Goal: Information Seeking & Learning: Learn about a topic

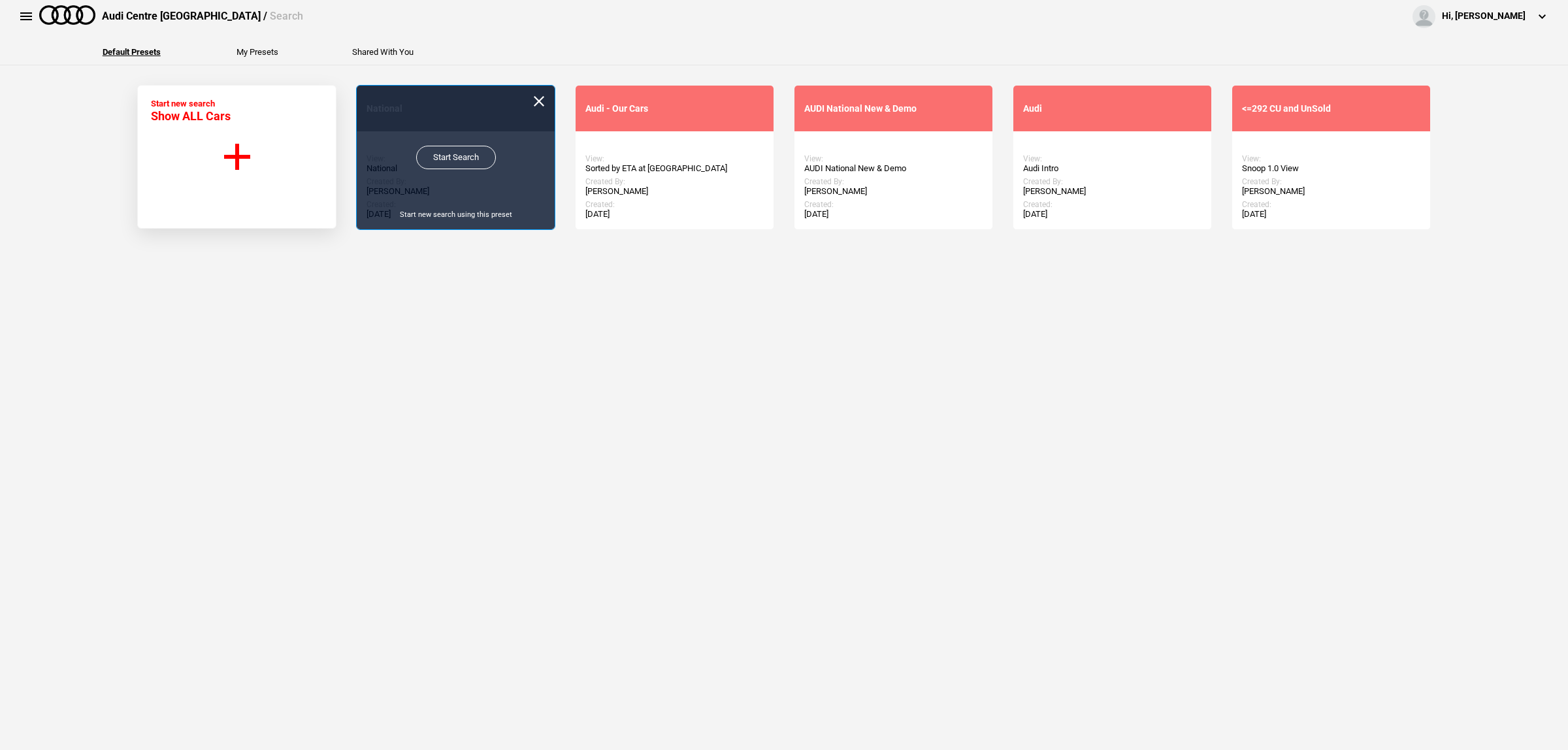
click at [454, 162] on link "Start Search" at bounding box center [456, 157] width 79 height 23
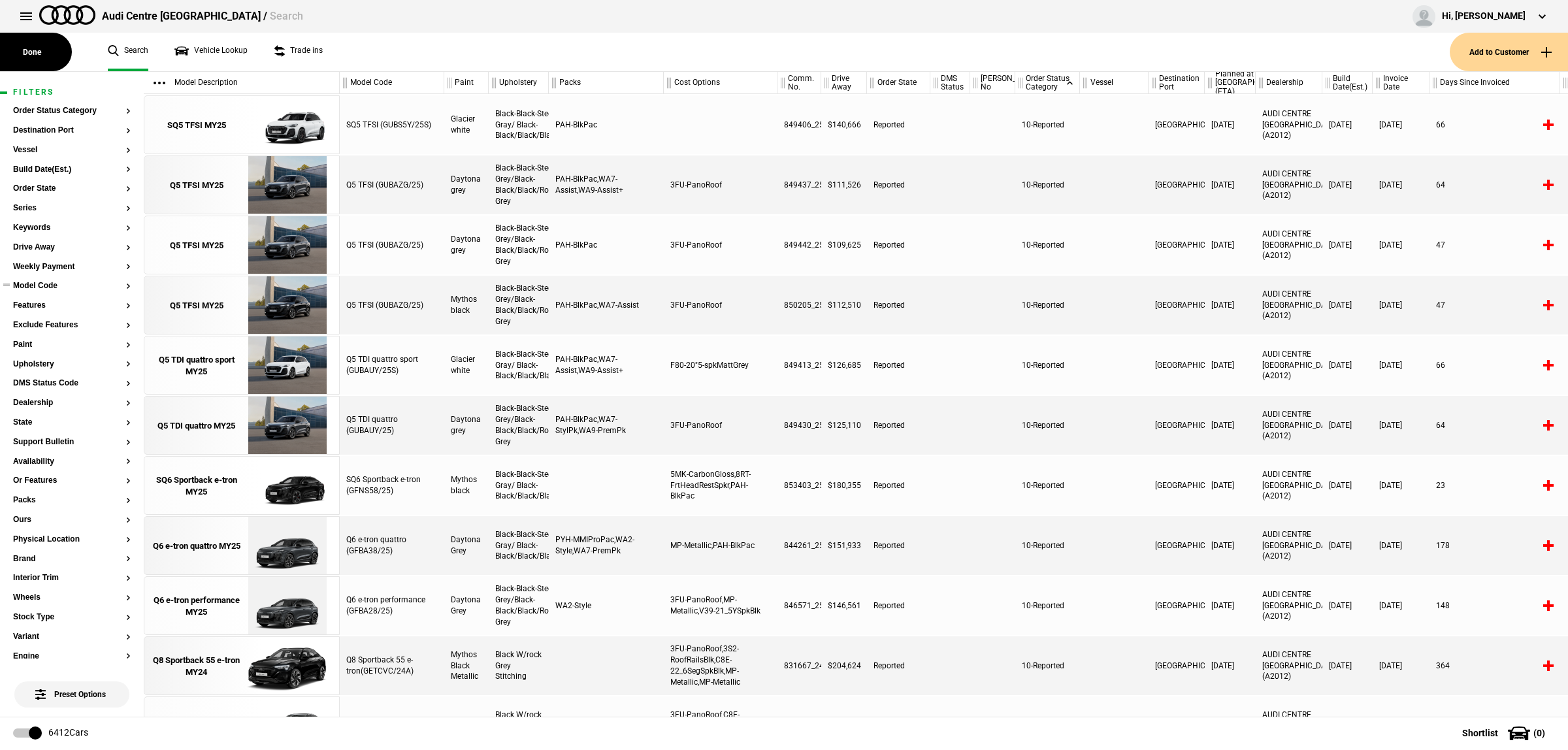
click at [55, 284] on button "Model Code" at bounding box center [72, 286] width 117 height 10
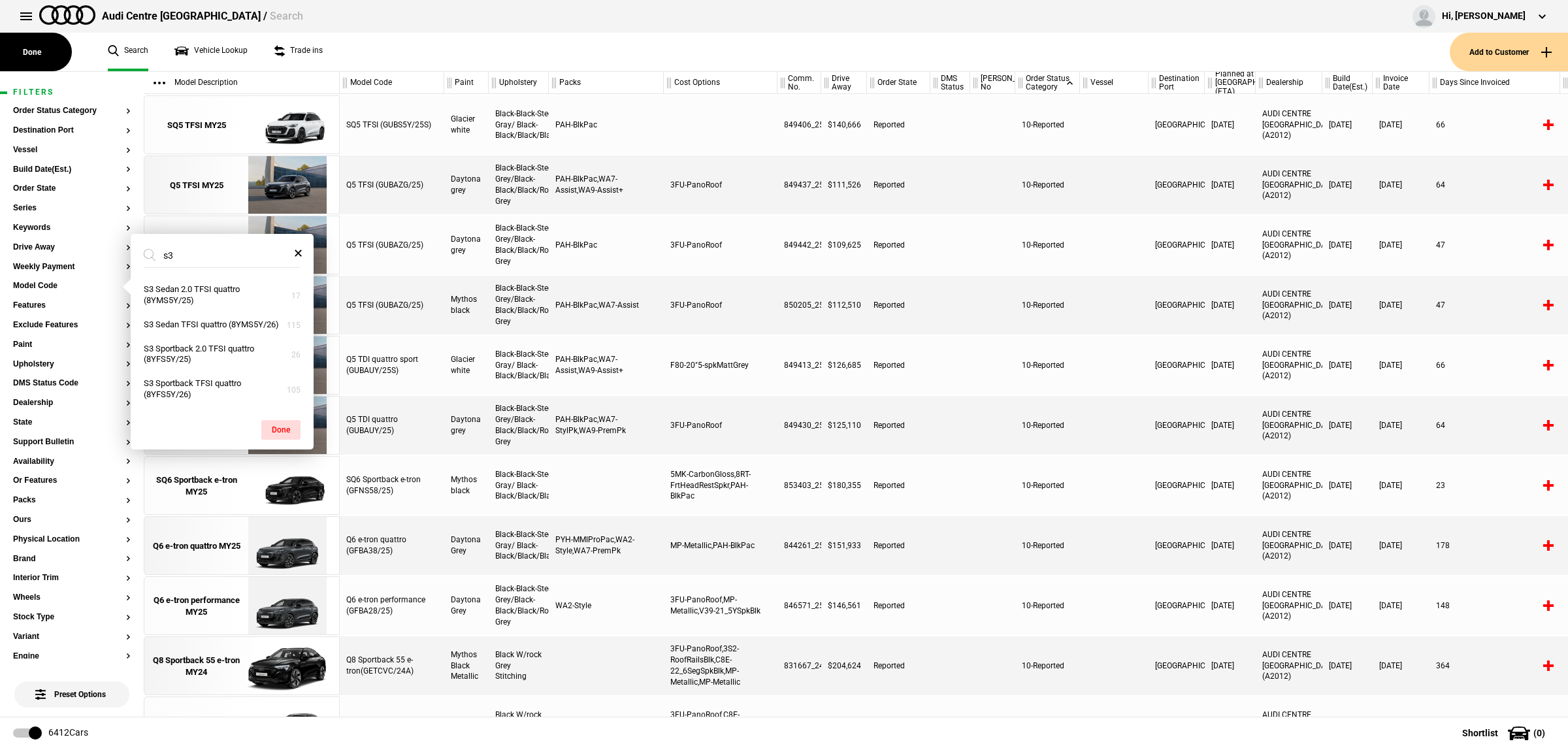
type input "s3"
click at [245, 49] on link "Vehicle Lookup" at bounding box center [211, 52] width 73 height 39
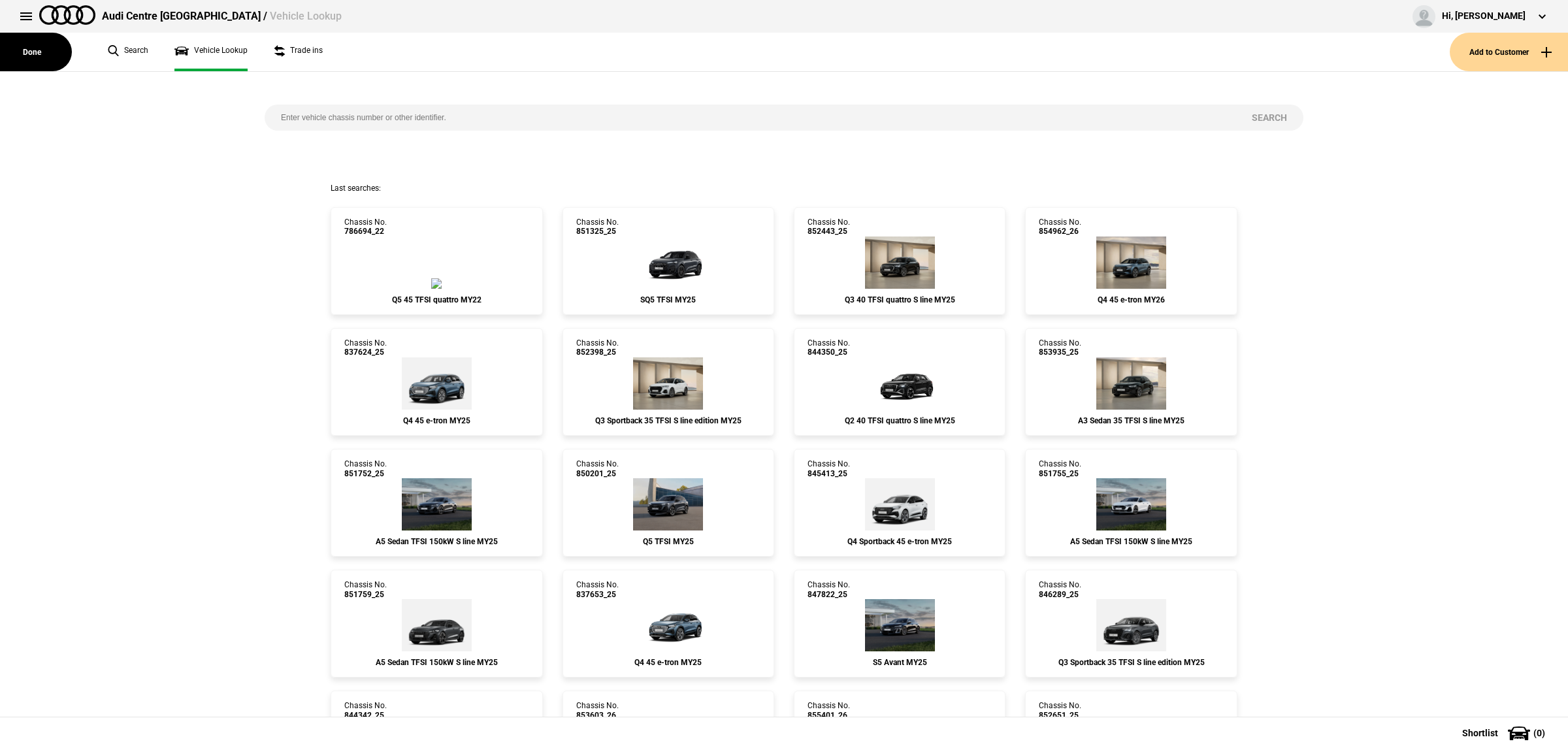
click at [465, 119] on input "search" at bounding box center [750, 118] width 971 height 26
paste input "853930"
type input "853930"
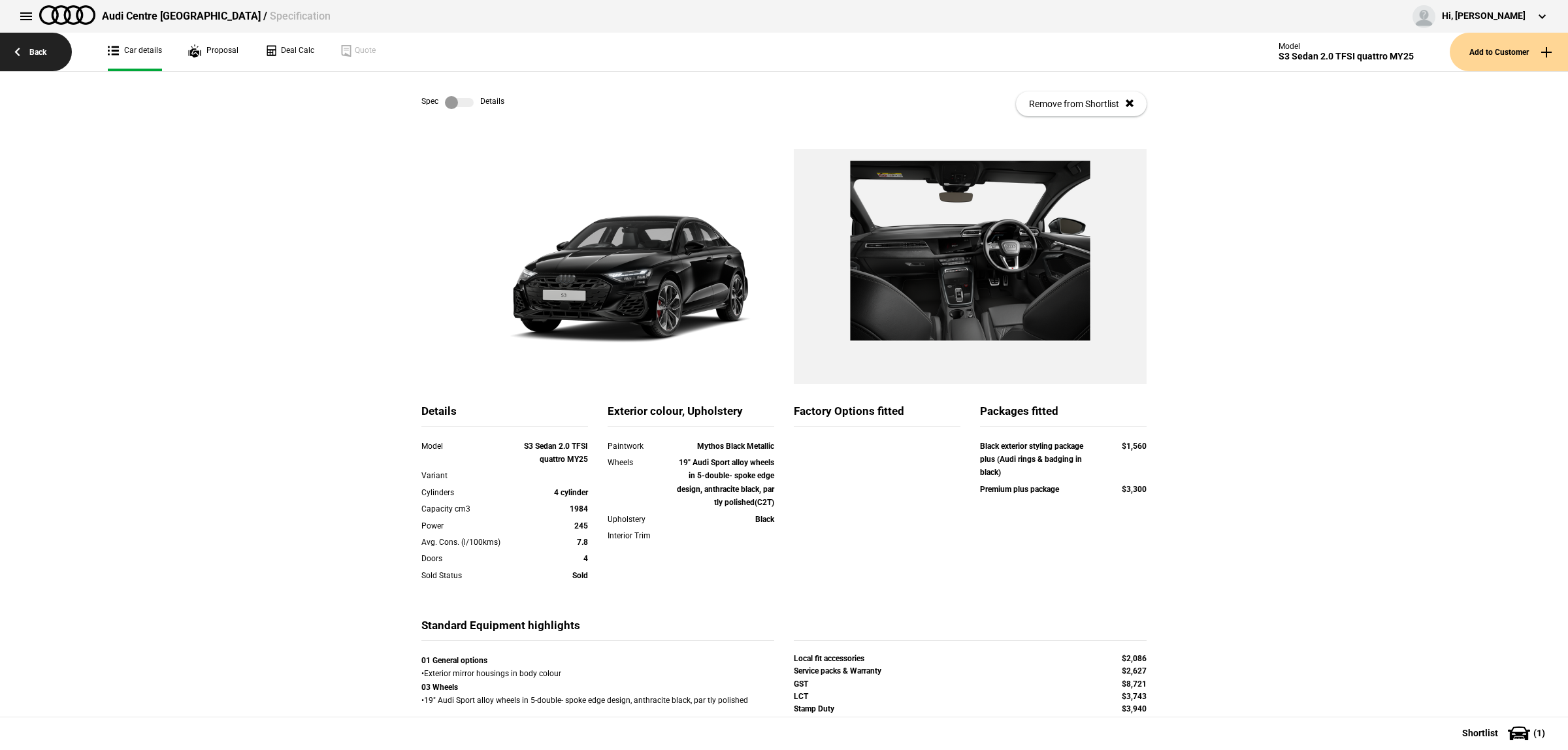
click at [35, 44] on link "Back" at bounding box center [35, 52] width 72 height 39
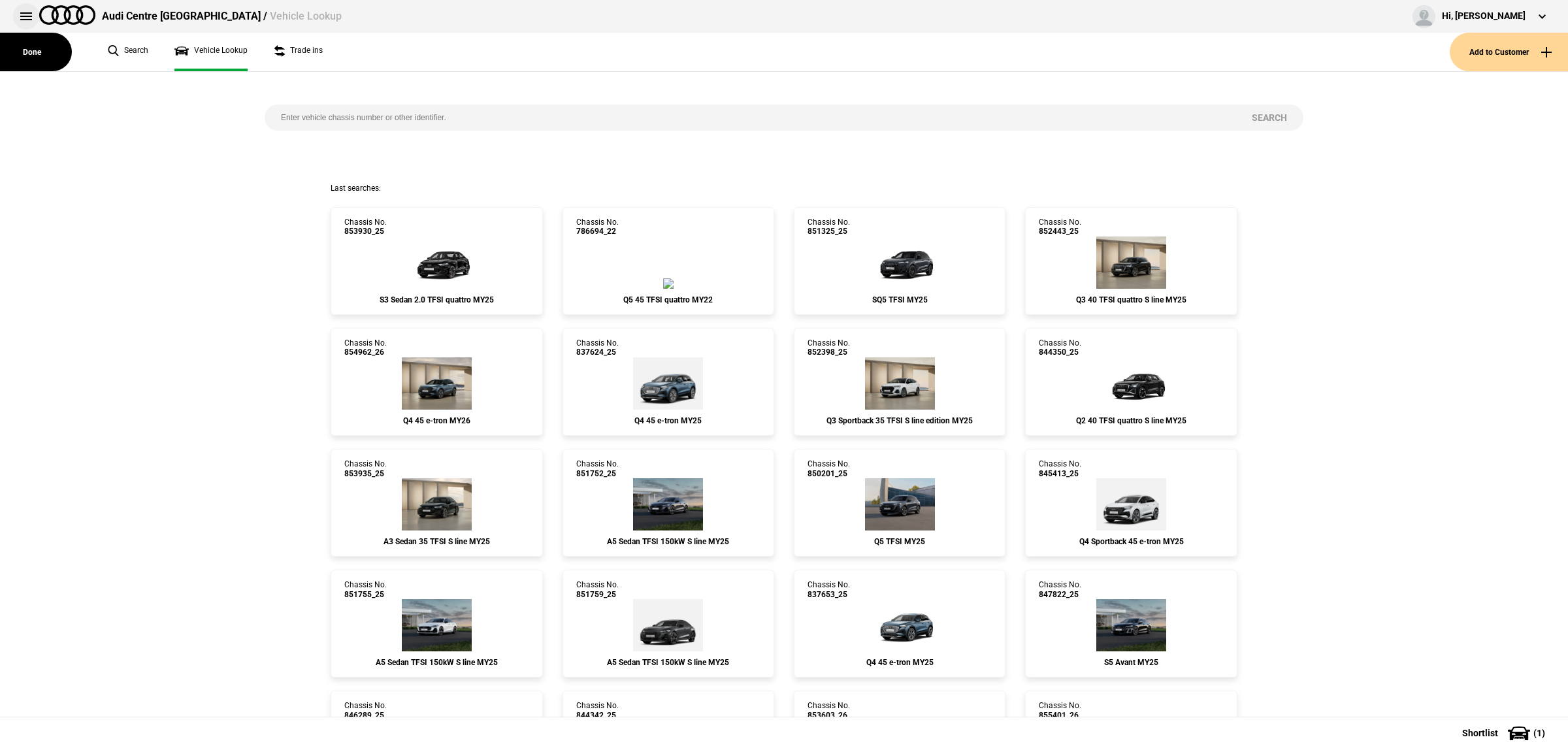
click at [23, 17] on button at bounding box center [26, 16] width 26 height 26
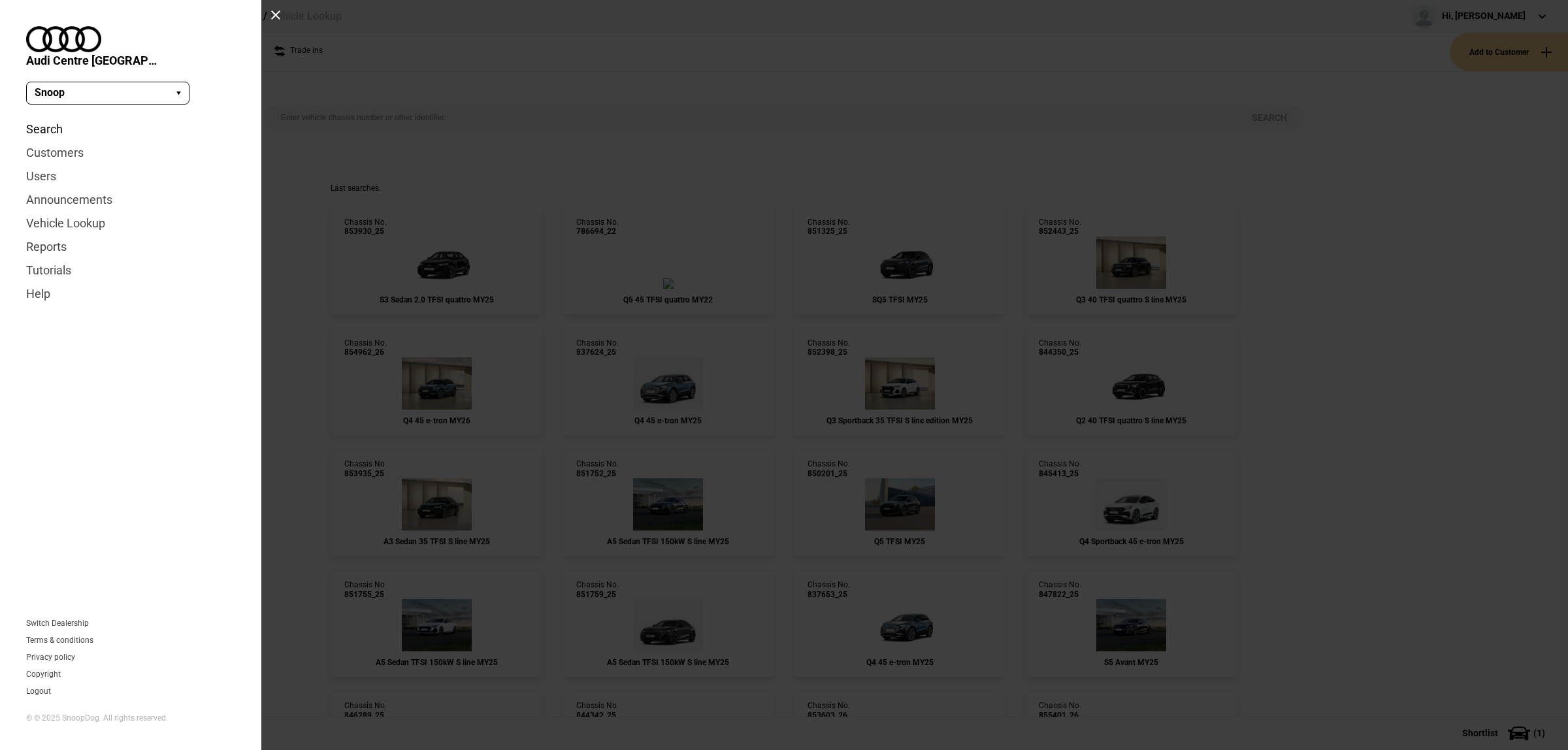
click at [63, 118] on link "Search" at bounding box center [130, 129] width 209 height 23
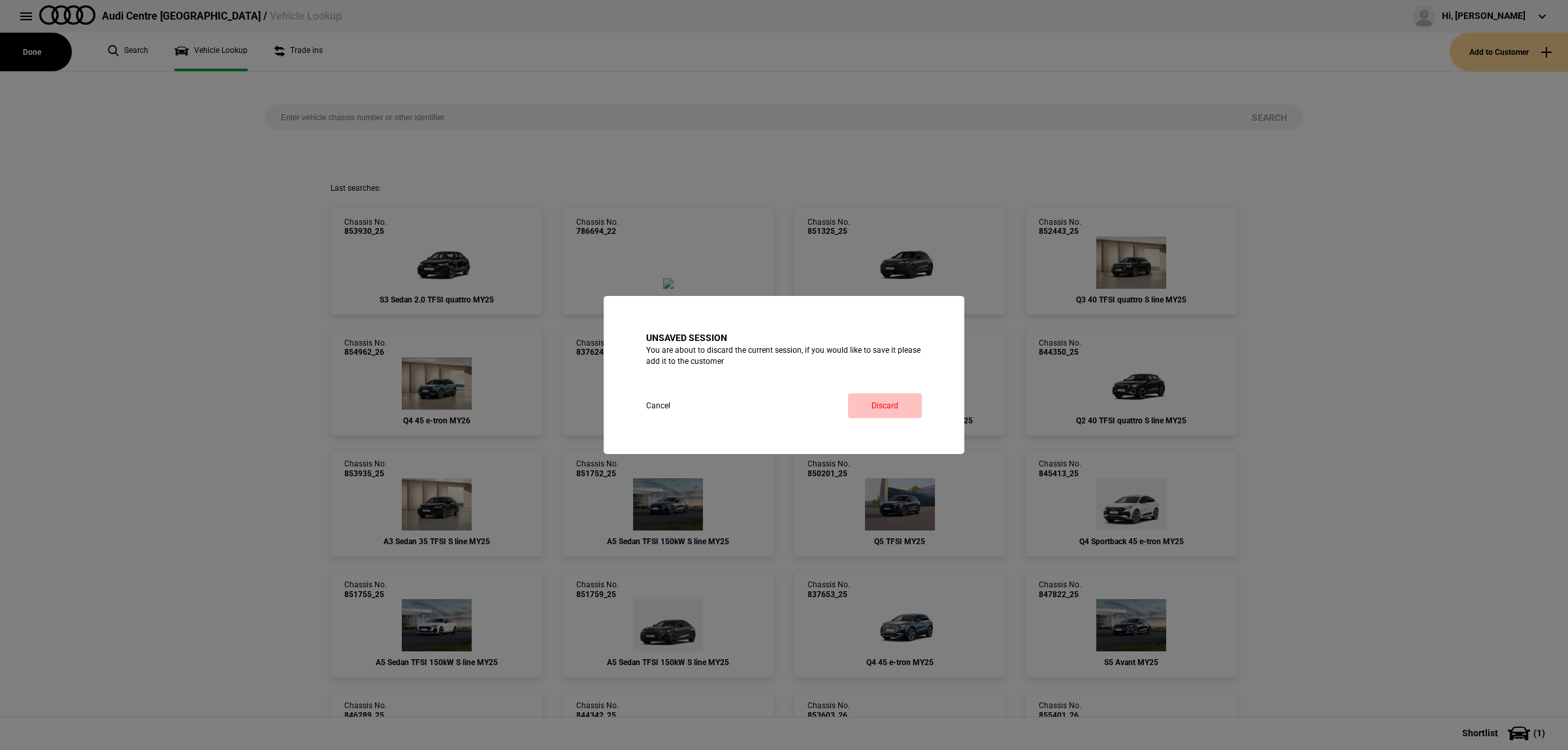
click at [892, 407] on link "Discard" at bounding box center [884, 405] width 73 height 25
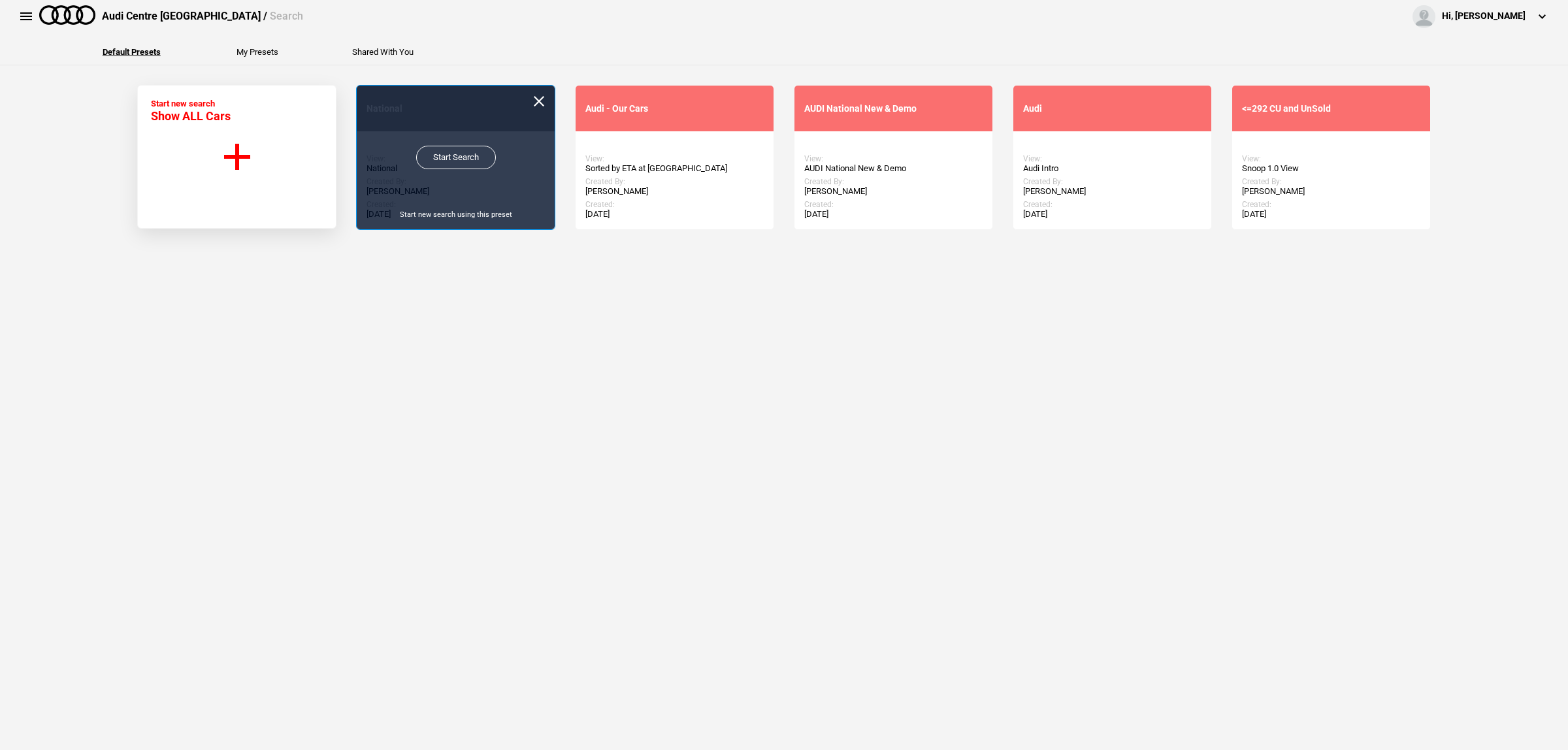
click at [479, 158] on link "Start Search" at bounding box center [456, 157] width 79 height 23
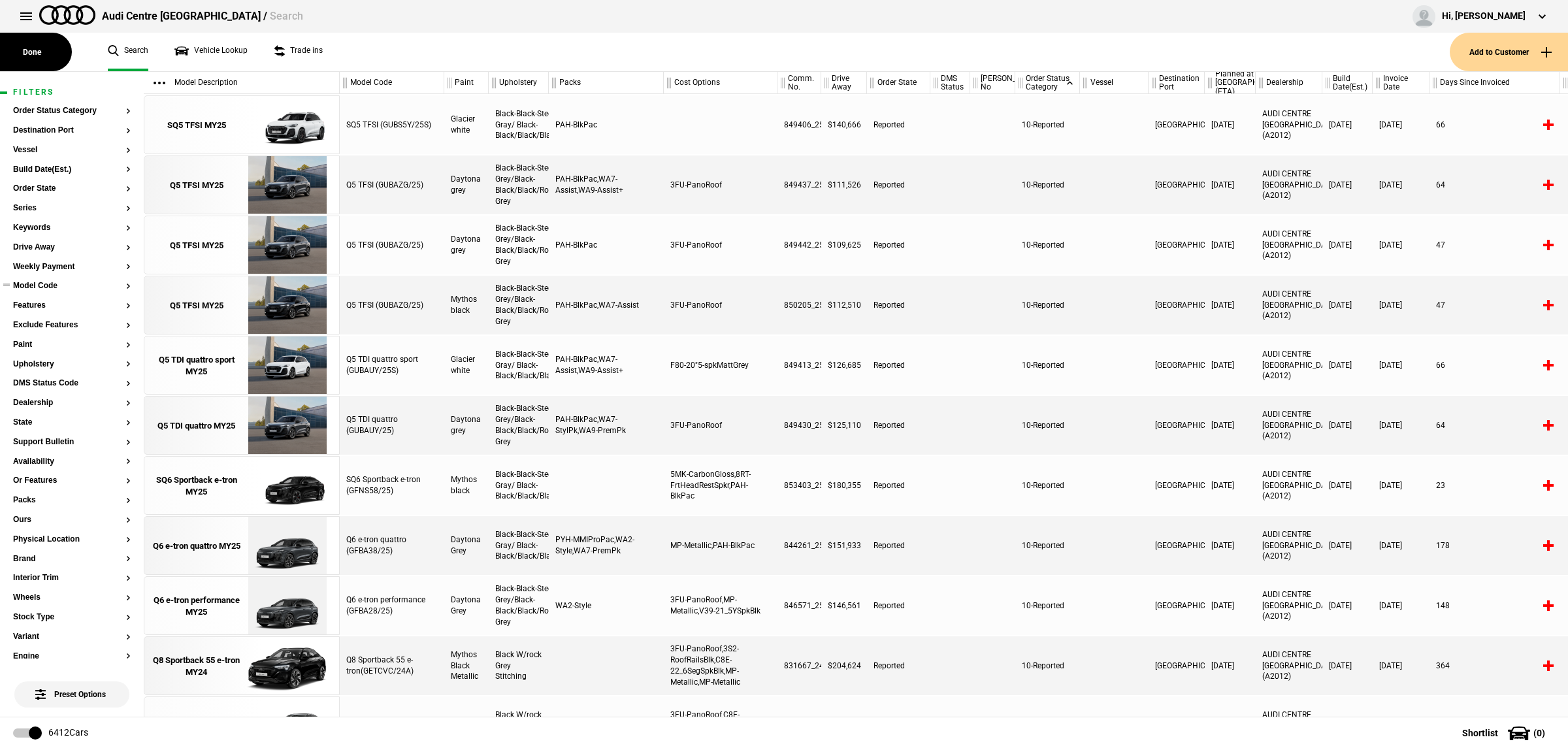
click at [53, 285] on button "Model Code" at bounding box center [72, 286] width 117 height 10
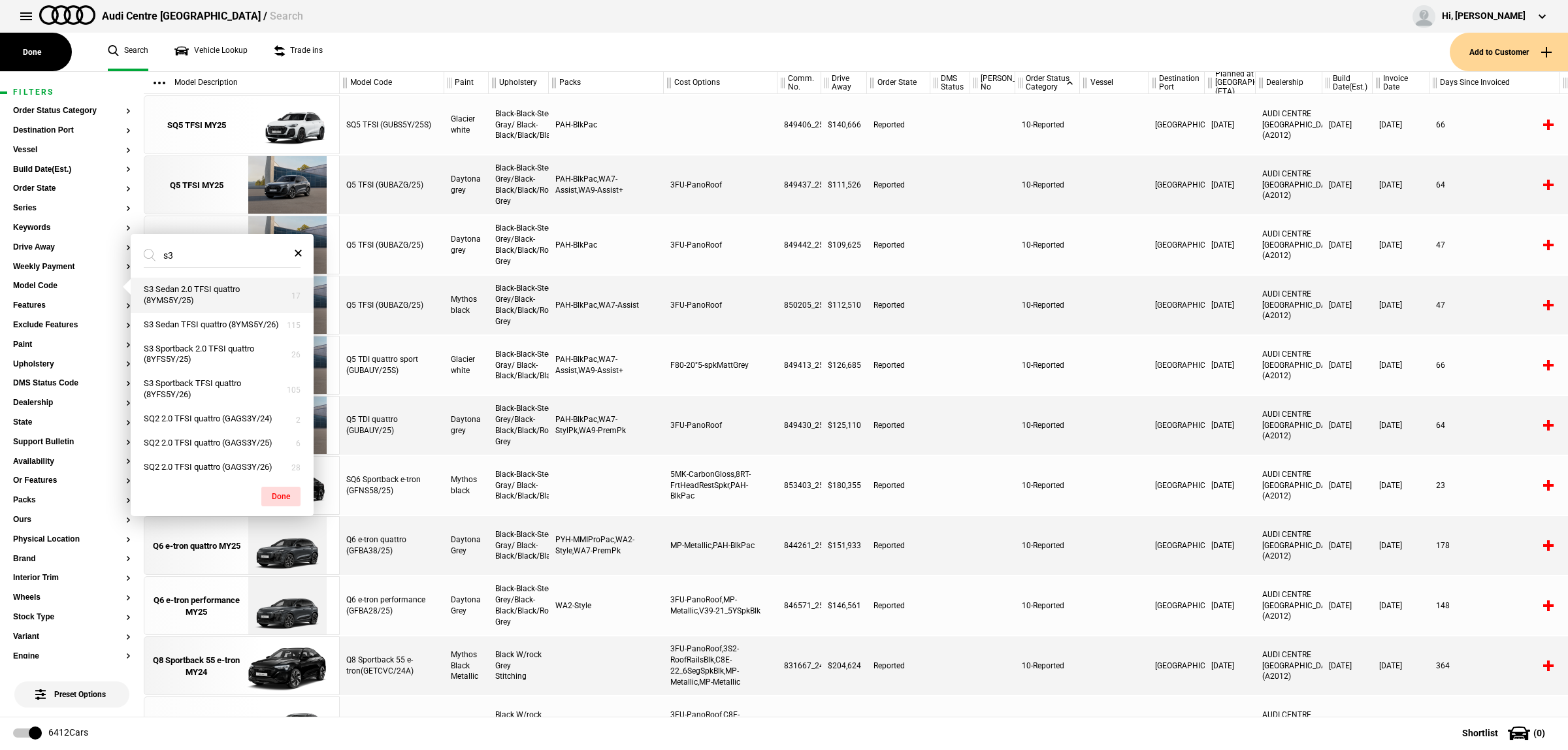
type input "s3"
click at [213, 308] on button "S3 Sedan 2.0 TFSI quattro (8YMS5Y/25)" at bounding box center [222, 295] width 183 height 35
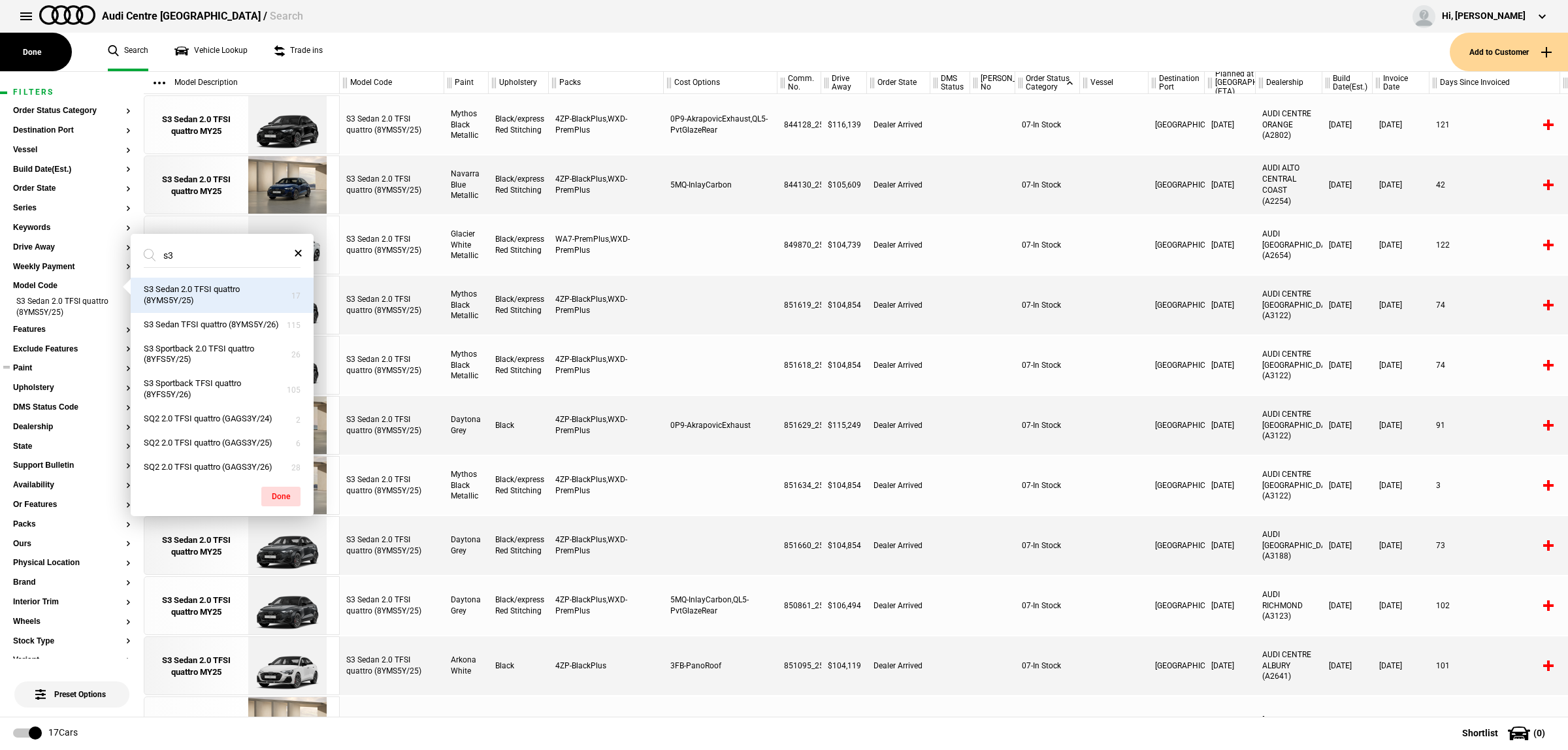
click at [31, 365] on button "Paint" at bounding box center [72, 368] width 117 height 10
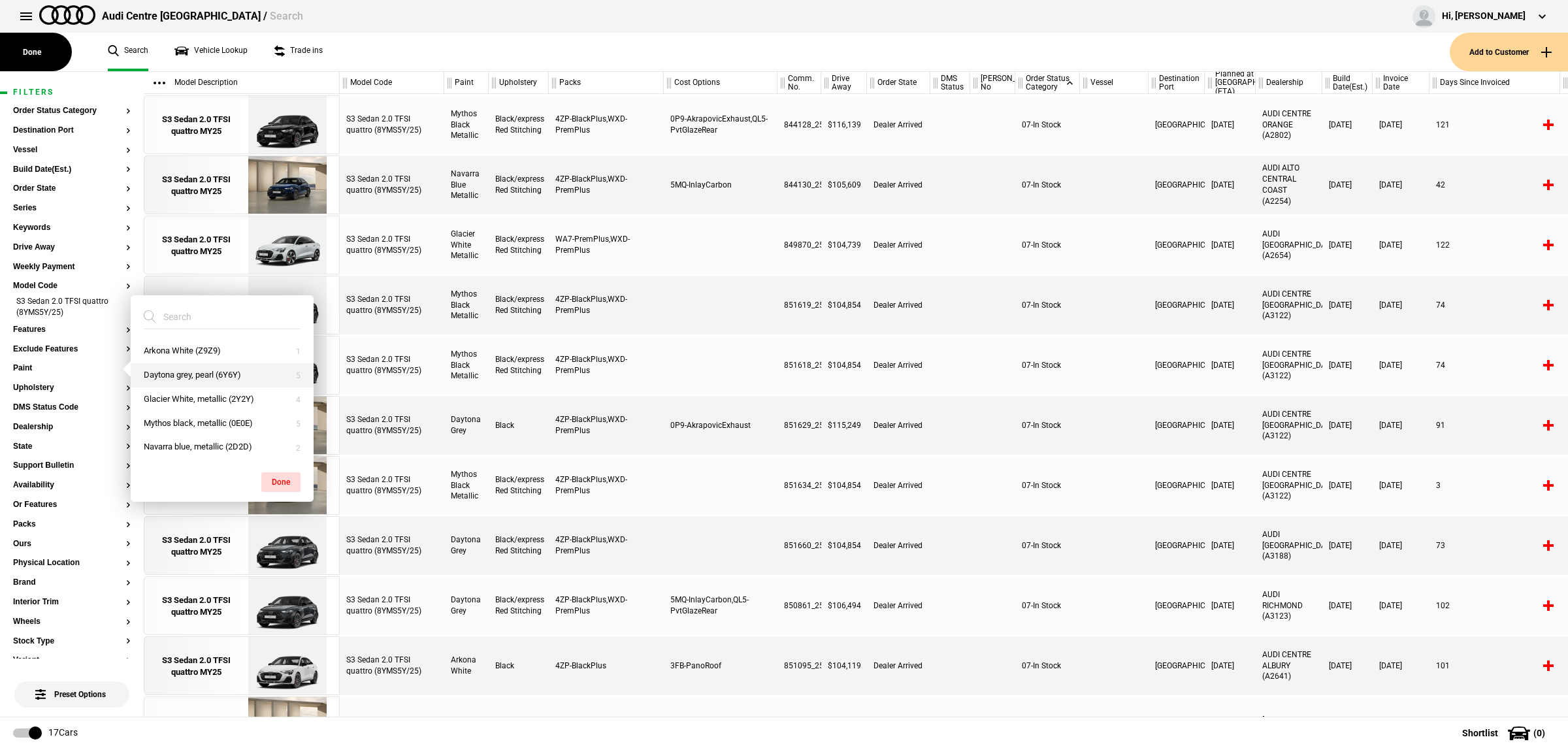
click at [230, 380] on button "Daytona grey, pearl (6Y6Y)" at bounding box center [222, 375] width 183 height 24
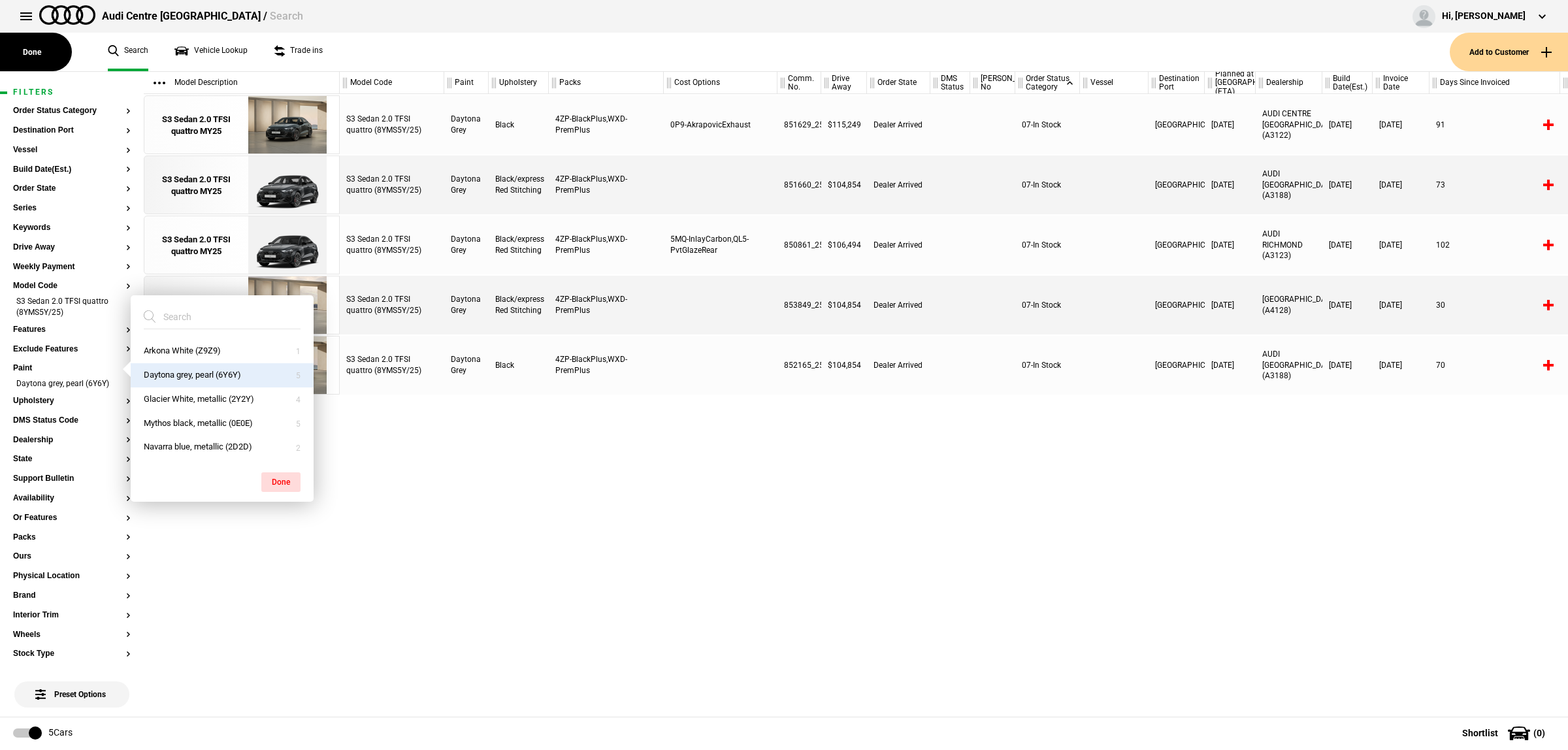
click at [951, 560] on div "S3 Sedan 2.0 TFSI quattro (8YMS5Y/25) Daytona Grey Black 4ZP-BlackPlus,WXD-Prem…" at bounding box center [954, 405] width 1228 height 623
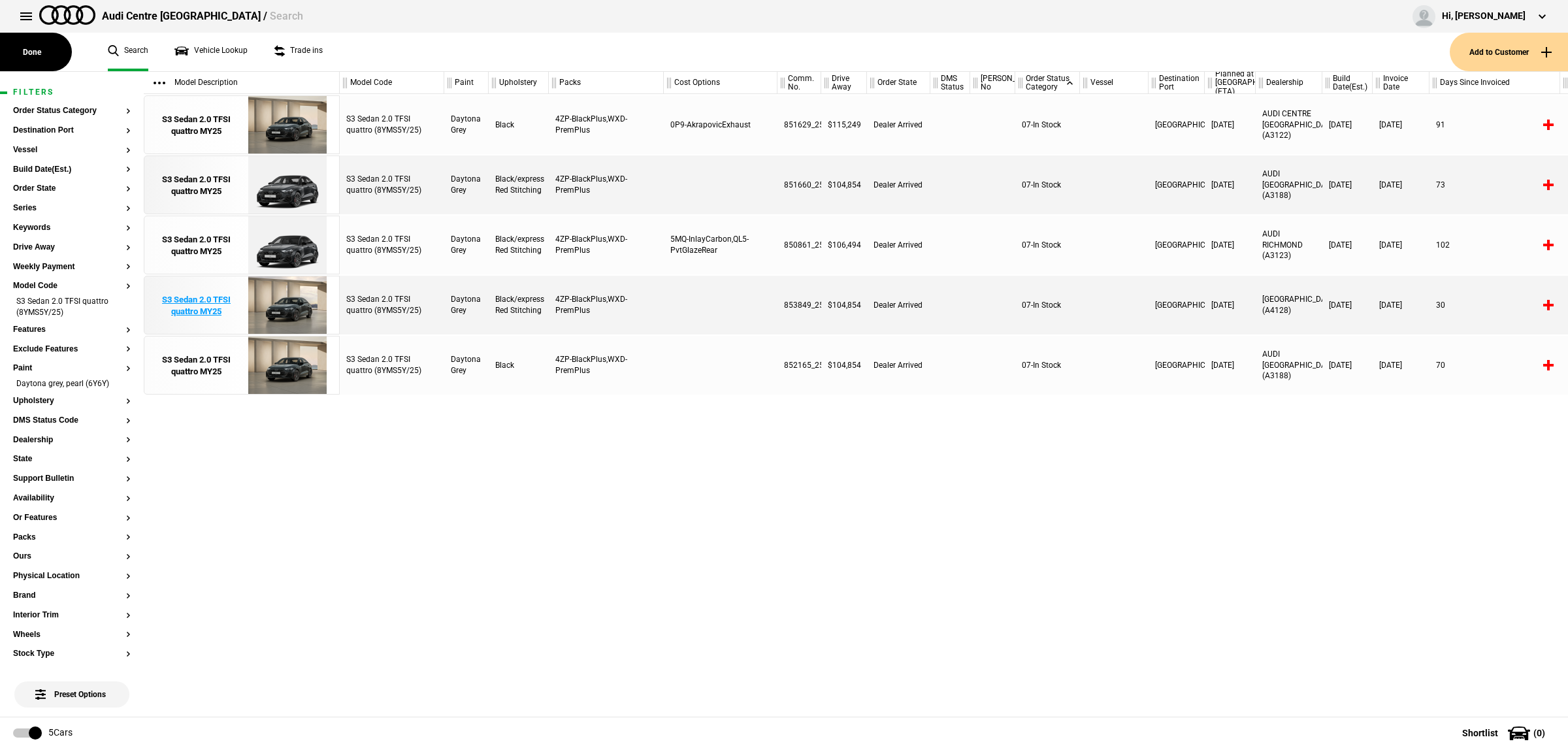
click at [291, 318] on img at bounding box center [287, 306] width 91 height 59
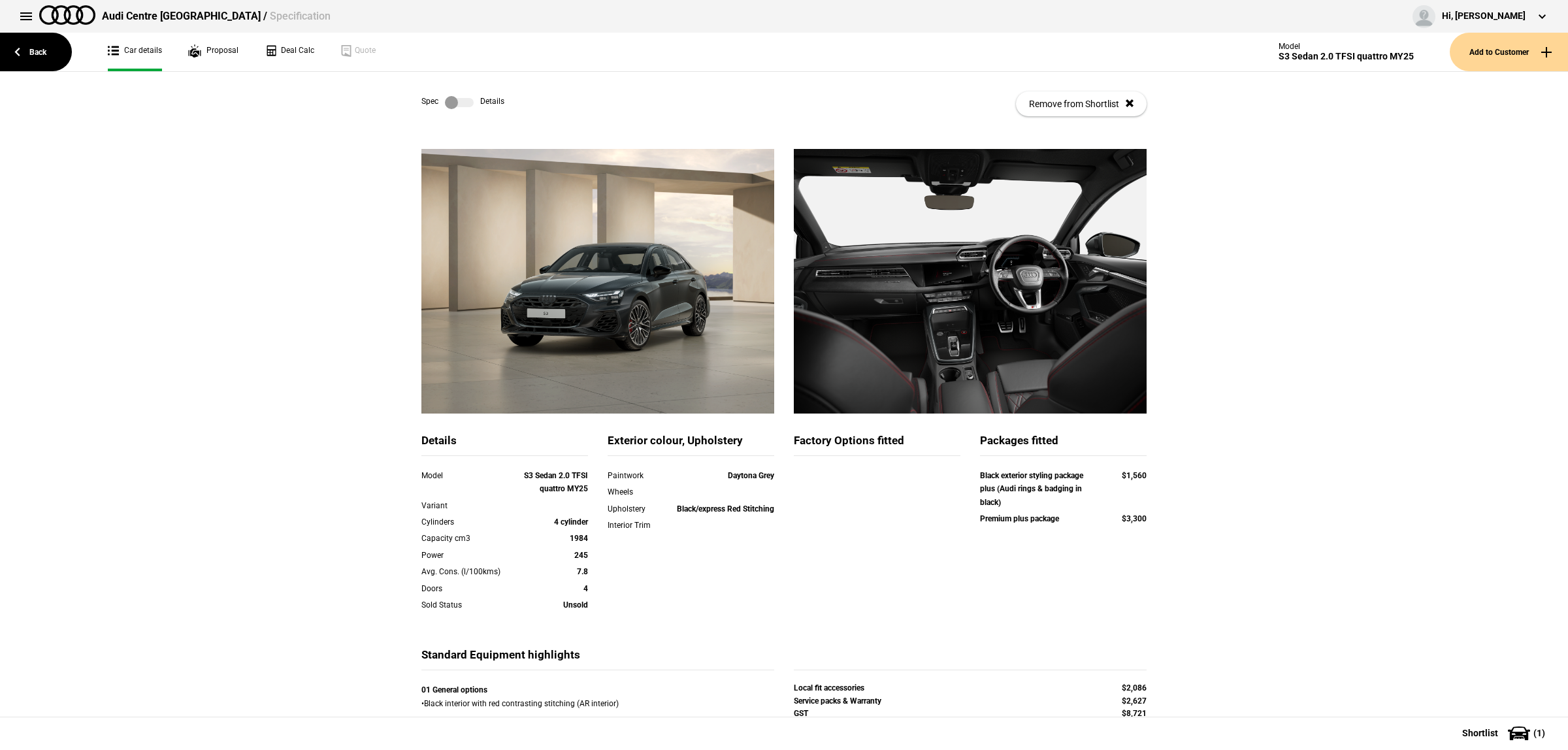
click at [465, 103] on label at bounding box center [459, 102] width 29 height 13
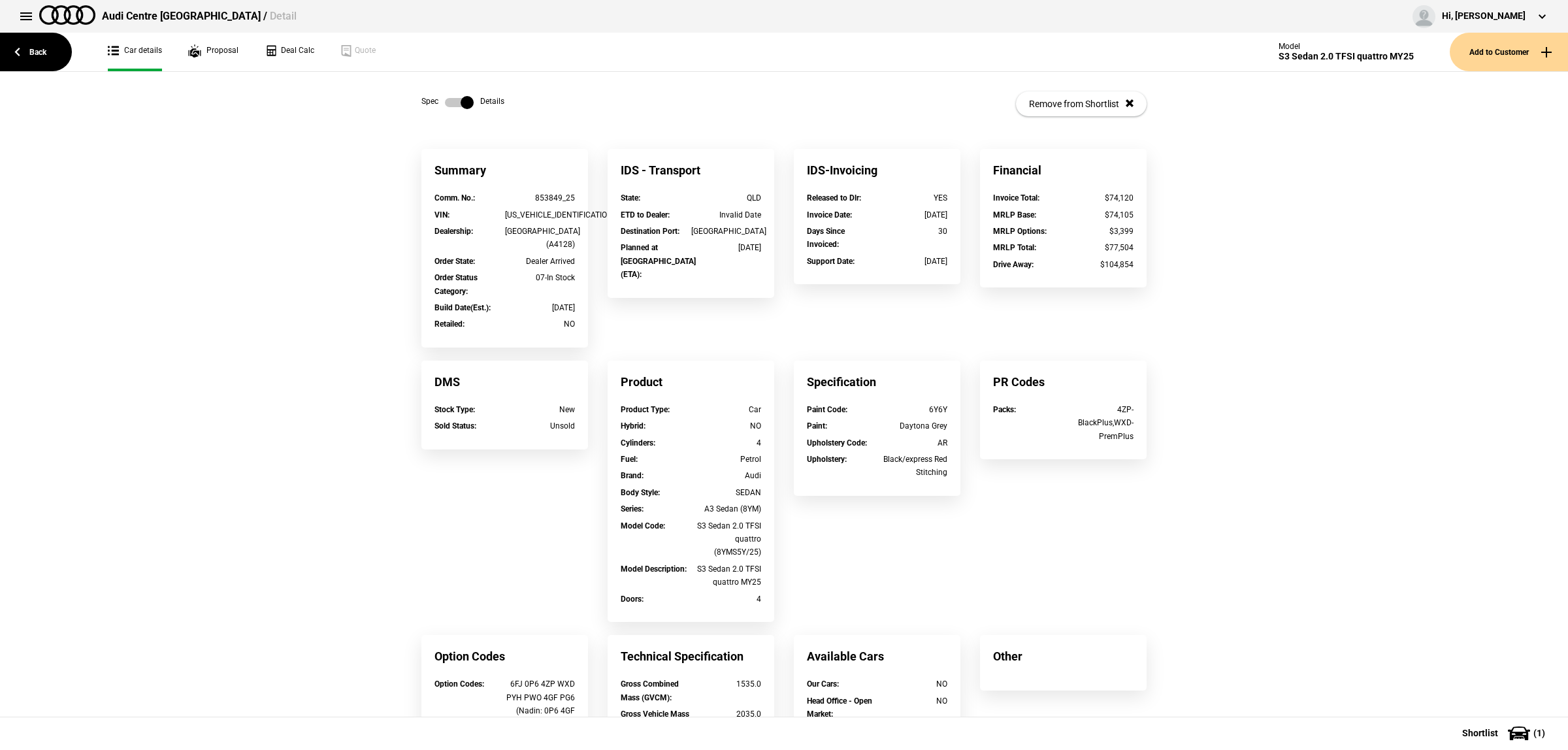
click at [455, 102] on label at bounding box center [459, 102] width 29 height 13
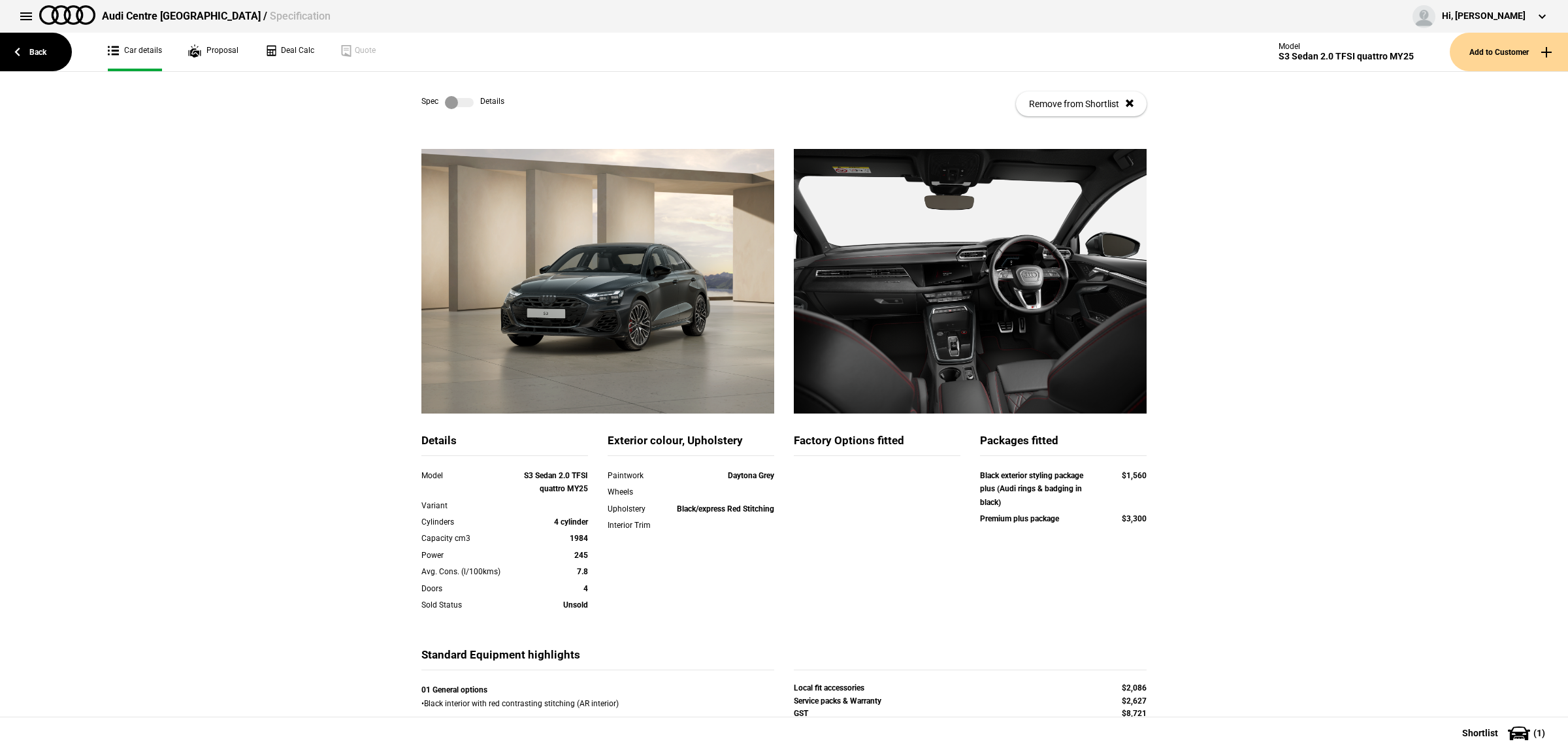
click at [712, 508] on strong "Black/express Red Stitching" at bounding box center [725, 509] width 98 height 10
click at [759, 560] on div "Exterior colour, Upholstery Paintwork Daytona Grey Wheels Upholstery Black/expr…" at bounding box center [691, 500] width 187 height 135
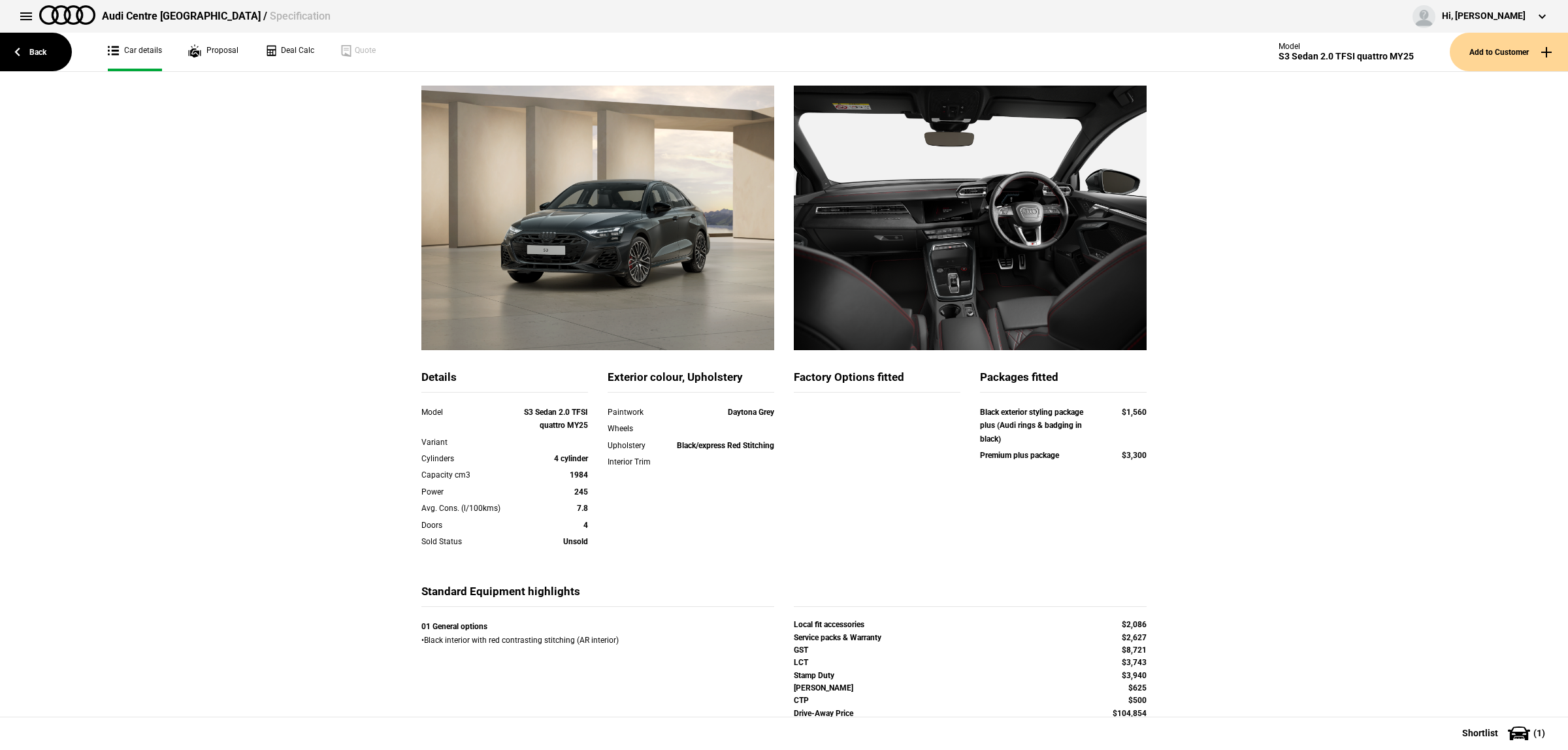
scroll to position [149, 0]
